Goal: Task Accomplishment & Management: Complete application form

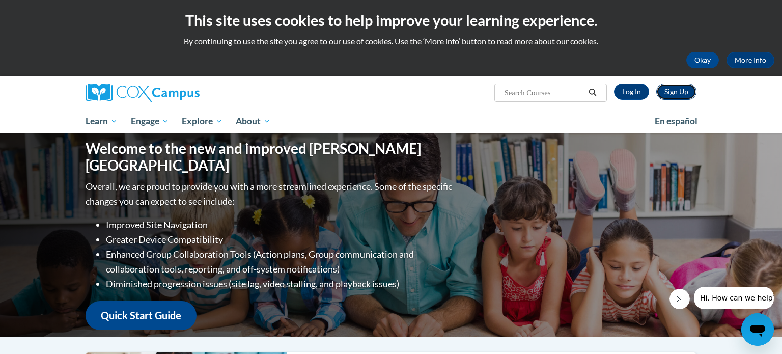
click at [684, 89] on link "Sign Up" at bounding box center [676, 91] width 40 height 16
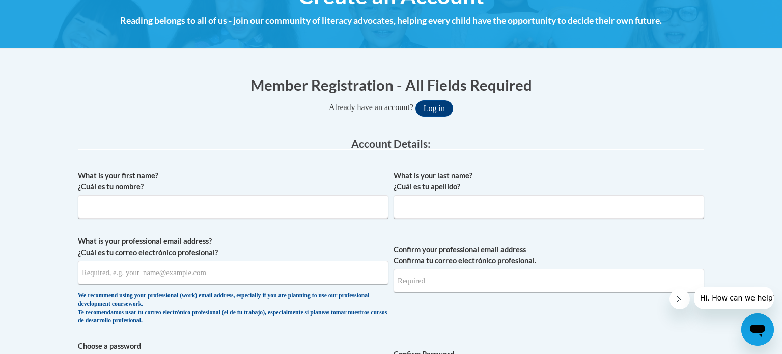
scroll to position [144, 0]
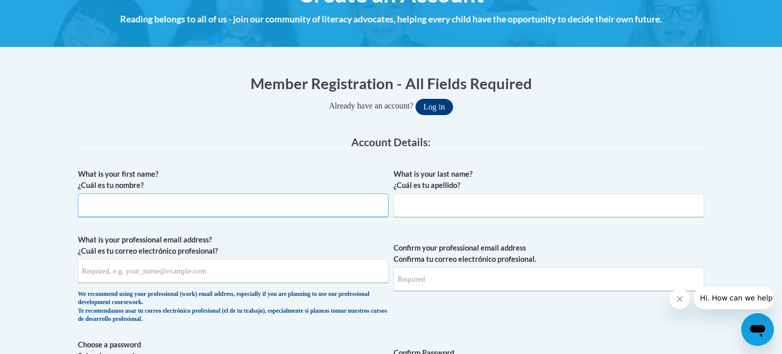
click at [171, 206] on input "What is your first name? ¿Cuál es tu nombre?" at bounding box center [233, 204] width 310 height 23
type input "[PERSON_NAME]"
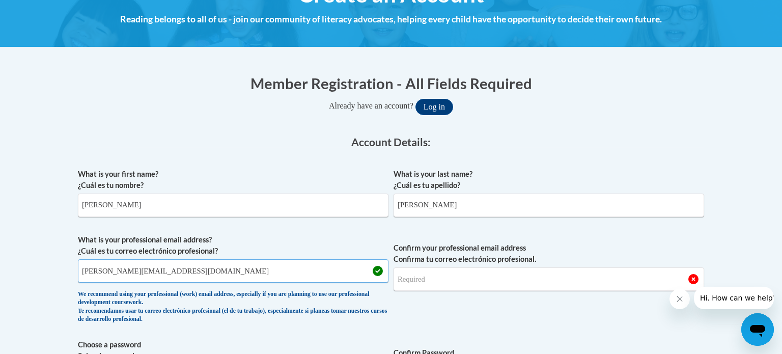
type input "[PERSON_NAME][EMAIL_ADDRESS][DOMAIN_NAME]"
click at [413, 283] on input "Confirm your professional email address Confirma tu correo electrónico profesio…" at bounding box center [548, 278] width 310 height 23
click at [163, 271] on input "[PERSON_NAME][EMAIL_ADDRESS][DOMAIN_NAME]" at bounding box center [233, 270] width 310 height 23
click at [155, 272] on input "[PERSON_NAME][EMAIL_ADDRESS][DOMAIN_NAME]" at bounding box center [233, 270] width 310 height 23
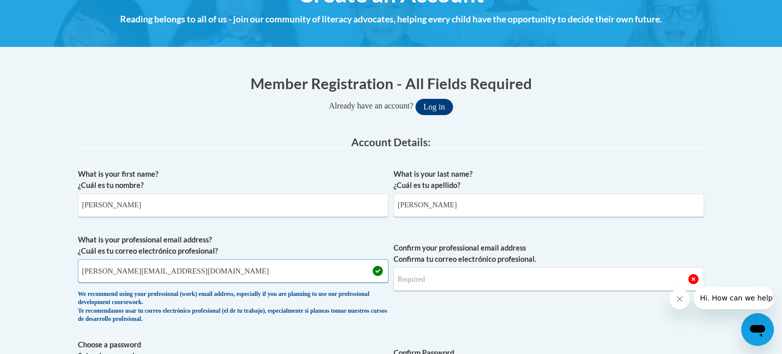
click at [155, 272] on input "[PERSON_NAME][EMAIL_ADDRESS][DOMAIN_NAME]" at bounding box center [233, 270] width 310 height 23
click at [432, 276] on input "Confirm your professional email address Confirma tu correo electrónico profesio…" at bounding box center [548, 278] width 310 height 23
type input "[PERSON_NAME][EMAIL_ADDRESS][DOMAIN_NAME]"
click at [660, 314] on span "Confirm your professional email address Confirma tu correo electrónico profesio…" at bounding box center [548, 281] width 310 height 94
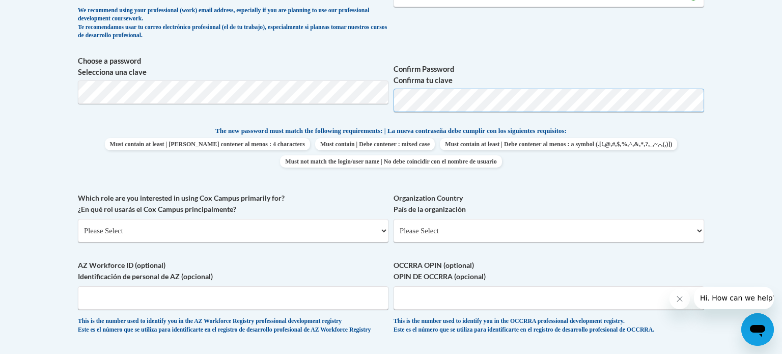
scroll to position [430, 0]
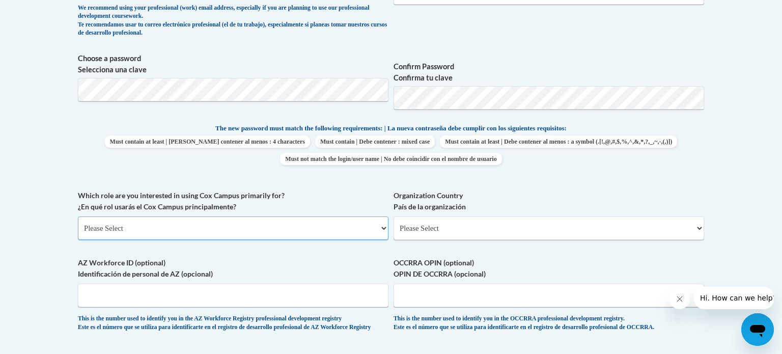
click at [352, 220] on select "Please Select College/University | Colegio/Universidad Community/Nonprofit Part…" at bounding box center [233, 227] width 310 height 23
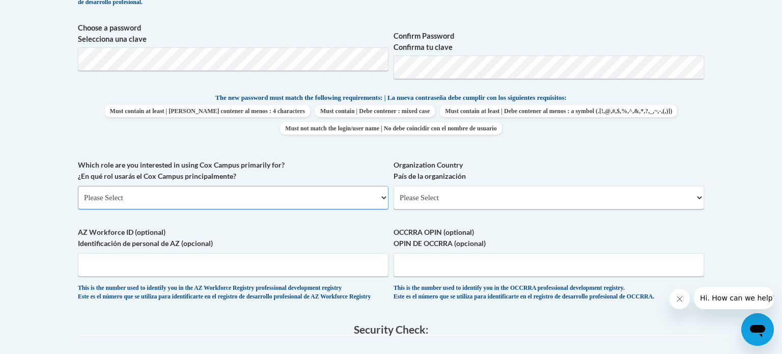
scroll to position [470, 0]
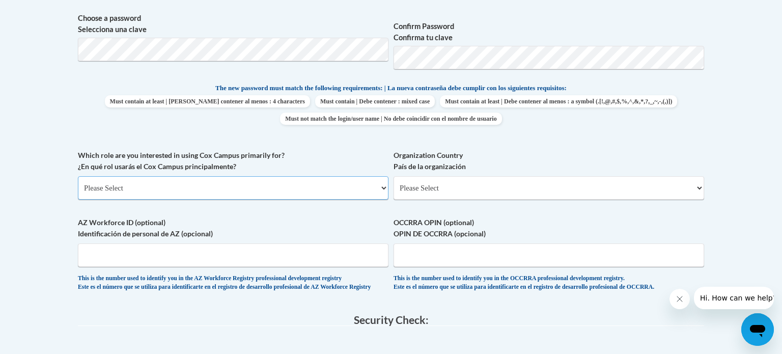
click at [387, 186] on select "Please Select College/University | Colegio/Universidad Community/Nonprofit Part…" at bounding box center [233, 187] width 310 height 23
select select "fbf2d438-af2f-41f8-98f1-81c410e29de3"
click at [78, 176] on select "Please Select College/University | Colegio/Universidad Community/Nonprofit Part…" at bounding box center [233, 187] width 310 height 23
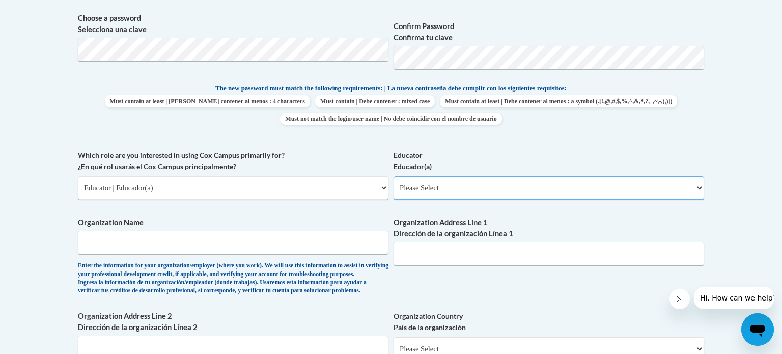
click at [469, 185] on select "Please Select Early Learning/Daycare Teacher/Family Home Care Provider | Maestr…" at bounding box center [548, 187] width 310 height 23
select select "67563ca1-16dc-4830-a7b3-94a34bed3689"
click at [393, 176] on select "Please Select Early Learning/Daycare Teacher/Family Home Care Provider | Maestr…" at bounding box center [548, 187] width 310 height 23
click at [293, 242] on input "Organization Name" at bounding box center [233, 241] width 310 height 23
type input "Forward Scholars"
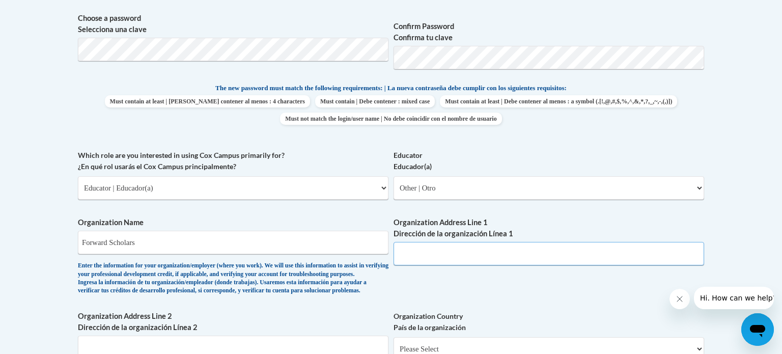
click at [527, 256] on input "Organization Address Line 1 Dirección de la organización Línea 1" at bounding box center [548, 253] width 310 height 23
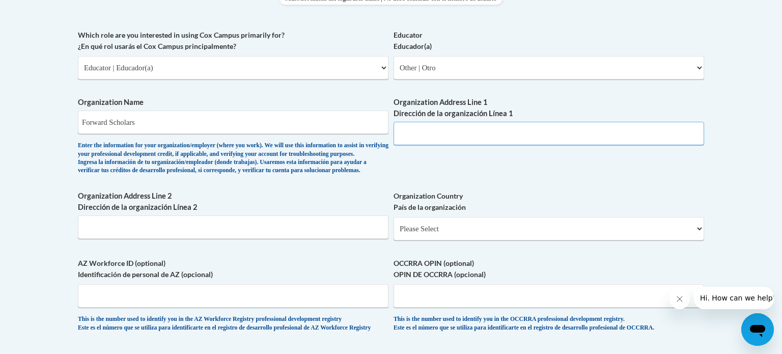
scroll to position [590, 0]
type input "."
click at [300, 239] on input "Organization Address Line 2 Dirección de la organización Línea 2" at bounding box center [233, 227] width 310 height 23
type input "."
click at [699, 241] on select "Please Select [GEOGRAPHIC_DATA] | [GEOGRAPHIC_DATA] Outside of [GEOGRAPHIC_DATA…" at bounding box center [548, 228] width 310 height 23
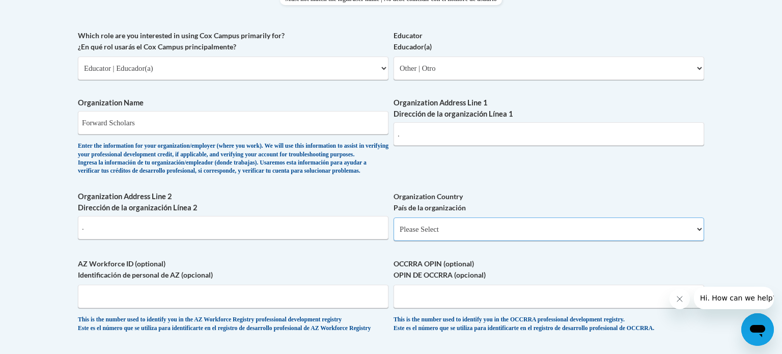
select select "ad49bcad-a171-4b2e-b99c-48b446064914"
click at [393, 234] on select "Please Select [GEOGRAPHIC_DATA] | [GEOGRAPHIC_DATA] Outside of [GEOGRAPHIC_DATA…" at bounding box center [548, 228] width 310 height 23
select select
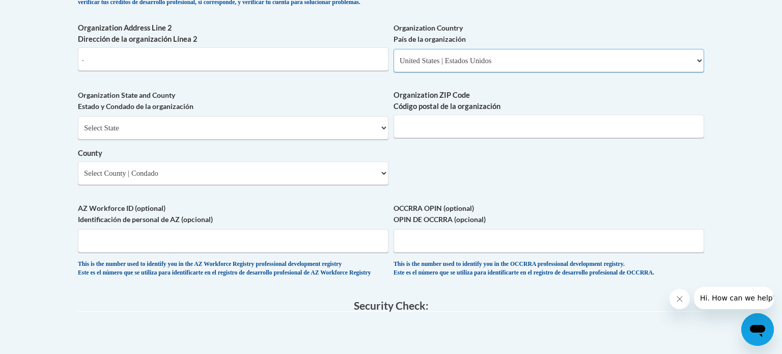
scroll to position [761, 0]
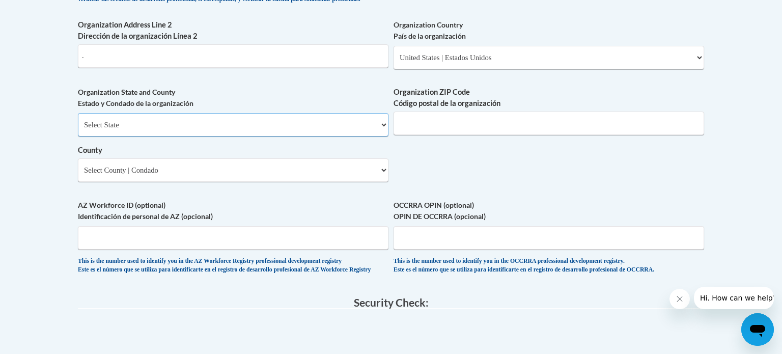
click at [385, 136] on select "Select State [US_STATE] [US_STATE] [US_STATE] [US_STATE] [US_STATE] [US_STATE] …" at bounding box center [233, 124] width 310 height 23
select select "[US_STATE]"
click at [78, 130] on select "Select State [US_STATE] [US_STATE] [US_STATE] [US_STATE] [US_STATE] [US_STATE] …" at bounding box center [233, 124] width 310 height 23
click at [386, 182] on select "Select County [GEOGRAPHIC_DATA] [GEOGRAPHIC_DATA] [GEOGRAPHIC_DATA][PERSON_NAME…" at bounding box center [233, 169] width 310 height 23
select select "[GEOGRAPHIC_DATA]"
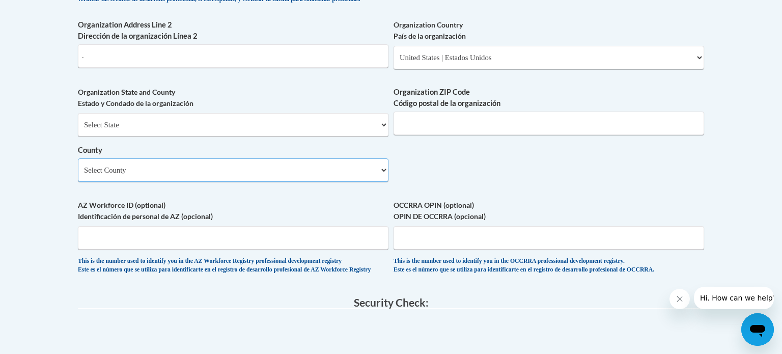
click at [78, 175] on select "Select County [GEOGRAPHIC_DATA] [GEOGRAPHIC_DATA] [GEOGRAPHIC_DATA][PERSON_NAME…" at bounding box center [233, 169] width 310 height 23
click at [479, 135] on input "Organization ZIP Code Código postal de la organización" at bounding box center [548, 122] width 310 height 23
type input "53211"
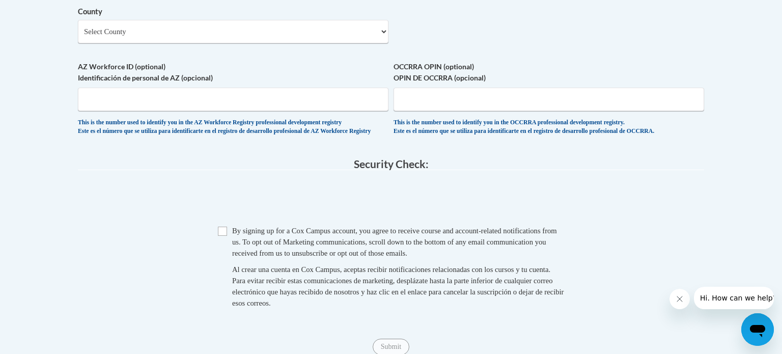
scroll to position [904, 0]
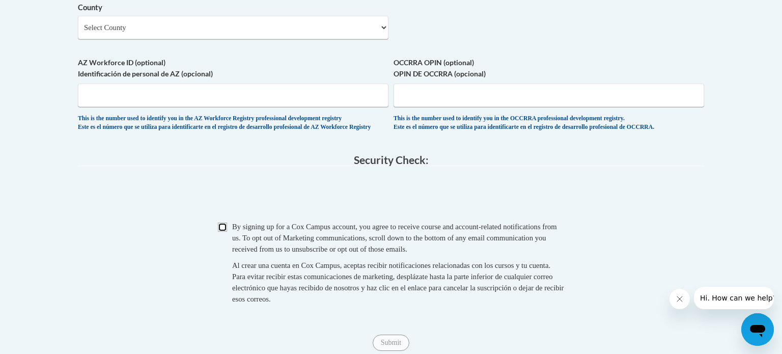
click at [224, 232] on input "Checkbox" at bounding box center [222, 226] width 9 height 9
checkbox input "true"
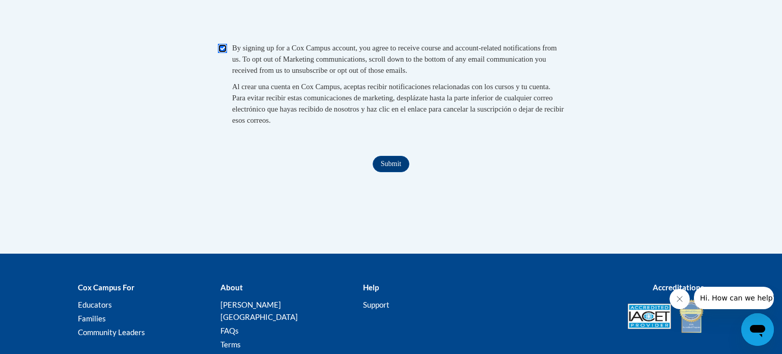
scroll to position [1084, 0]
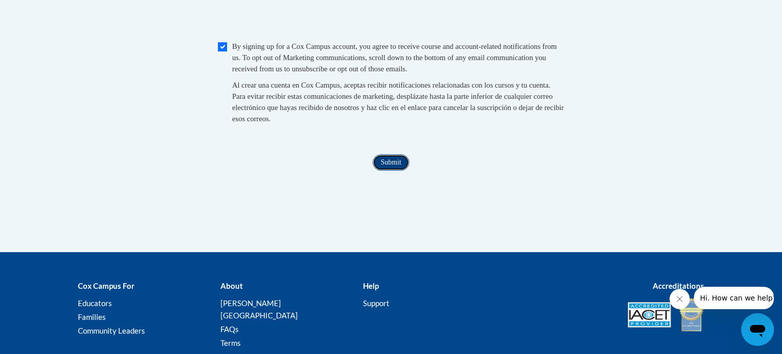
click at [401, 170] on input "Submit" at bounding box center [390, 162] width 37 height 16
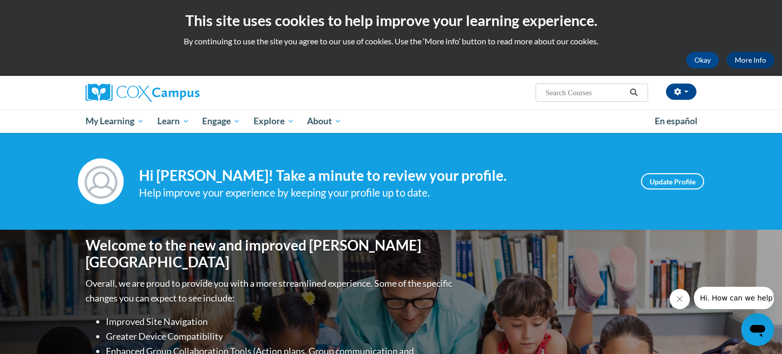
scroll to position [8, 0]
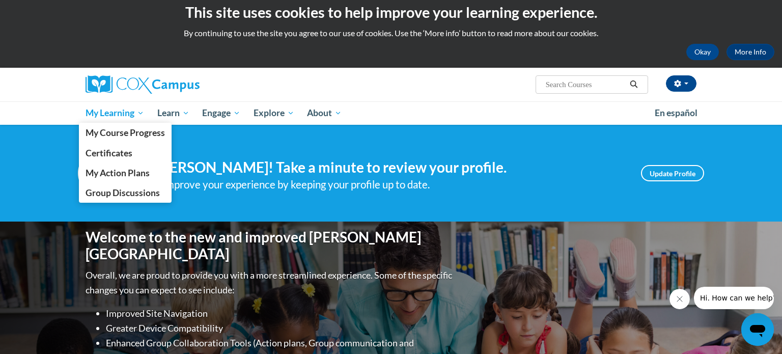
click at [140, 113] on span "My Learning" at bounding box center [114, 113] width 59 height 12
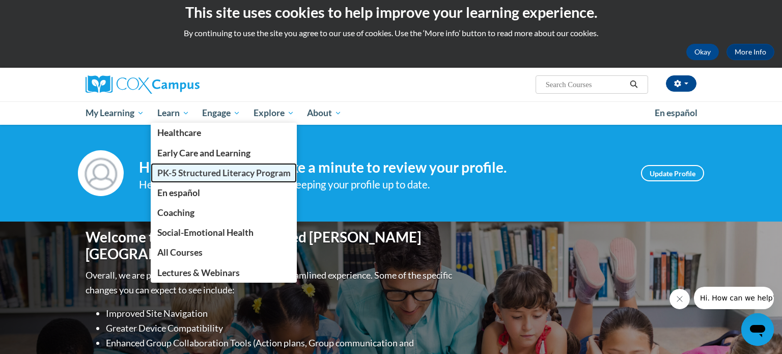
click at [202, 171] on span "PK-5 Structured Literacy Program" at bounding box center [223, 172] width 133 height 11
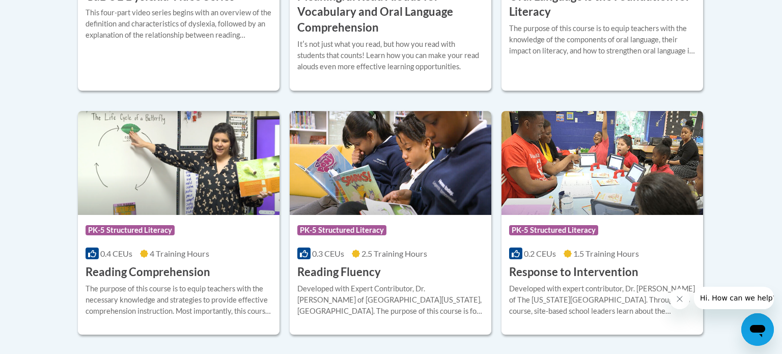
scroll to position [877, 0]
